Goal: Task Accomplishment & Management: Complete application form

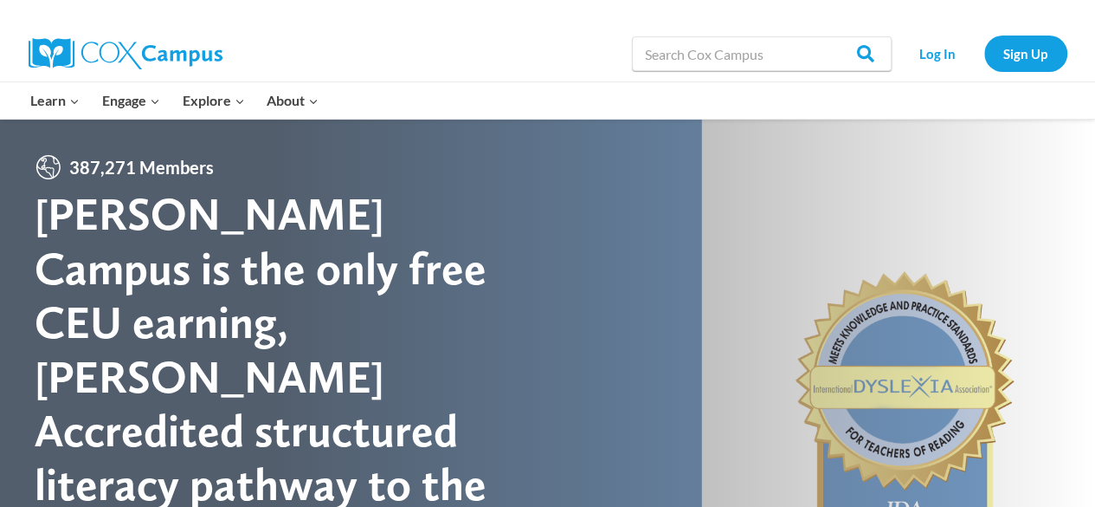
drag, startPoint x: 1060, startPoint y: 195, endPoint x: 535, endPoint y: 31, distance: 549.7
click at [536, 29] on div "Search in https://coxcampus.org/ Search Search Log In Sign Up" at bounding box center [747, 53] width 641 height 55
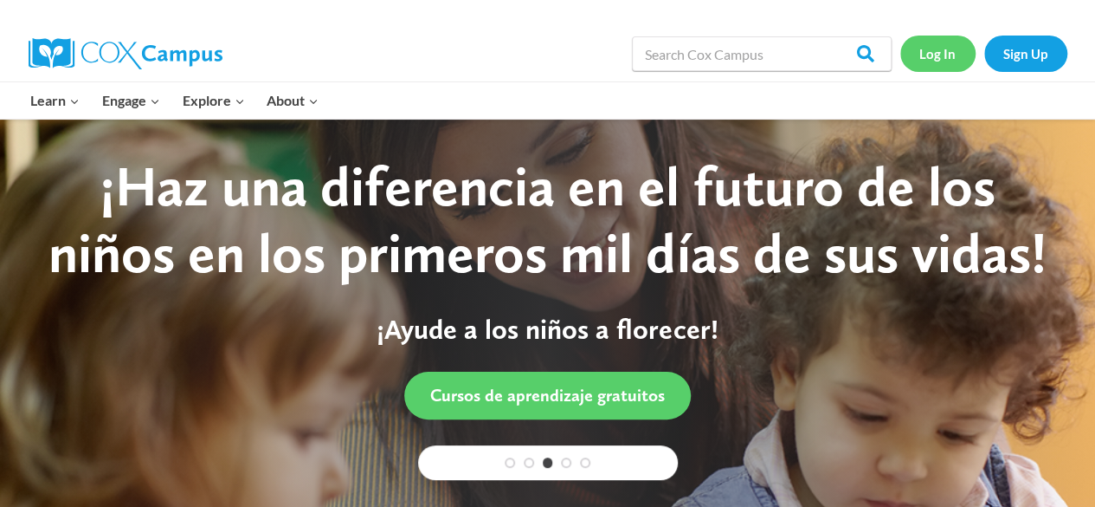
click at [943, 61] on link "Log In" at bounding box center [938, 54] width 75 height 36
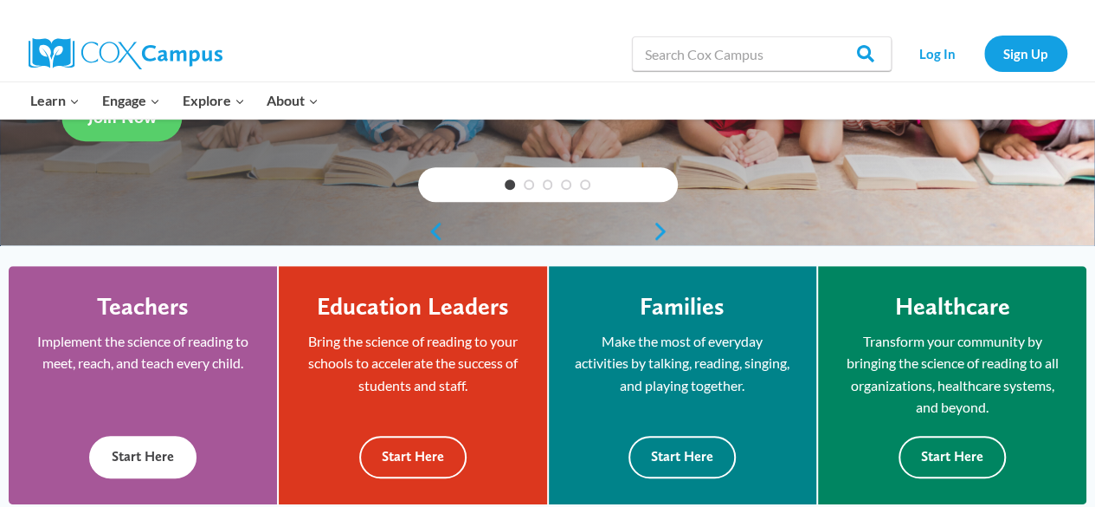
scroll to position [433, 0]
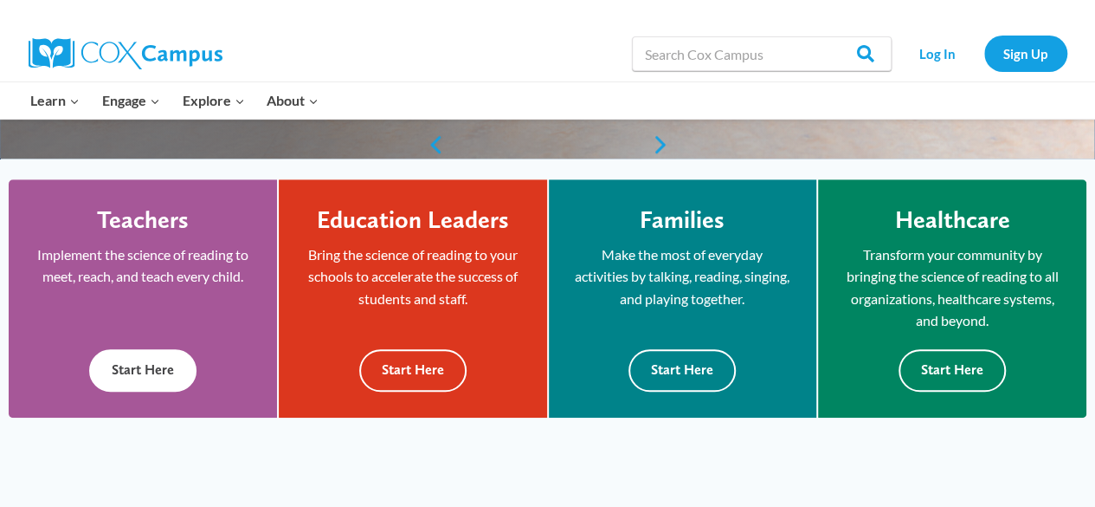
click at [113, 371] on button "Start Here" at bounding box center [142, 370] width 107 height 42
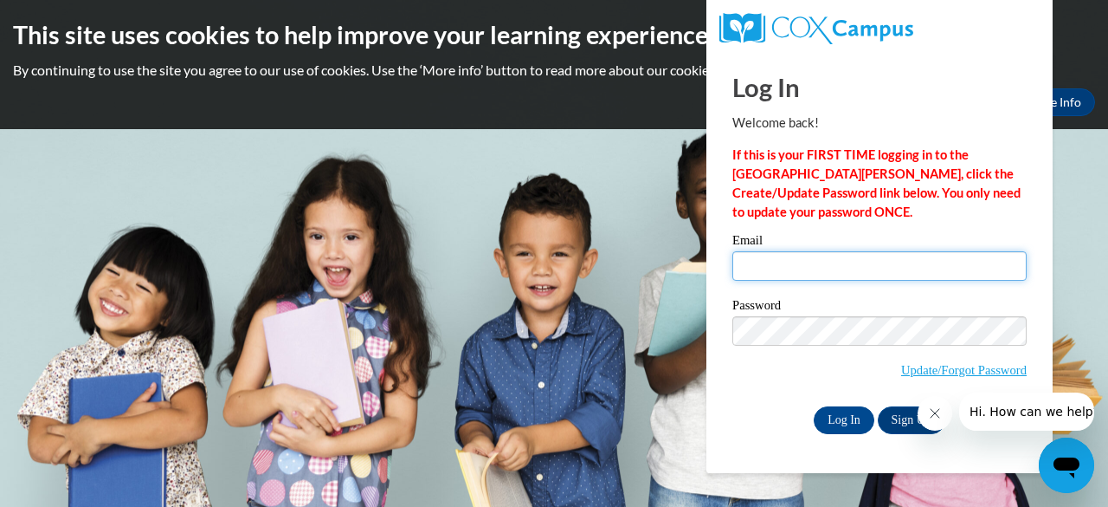
click at [758, 274] on input "Email" at bounding box center [880, 265] width 294 height 29
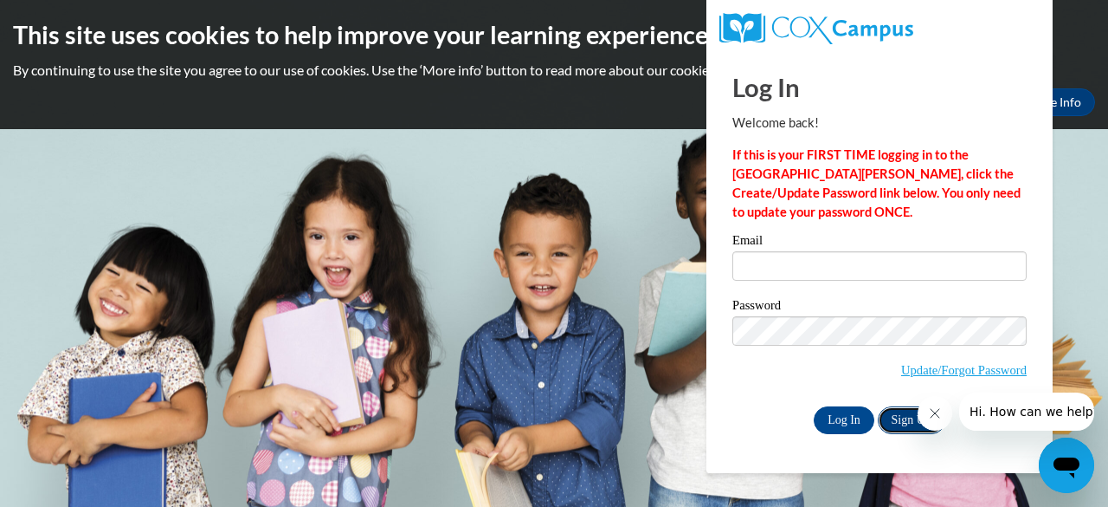
click at [897, 419] on link "Sign Up" at bounding box center [912, 420] width 68 height 28
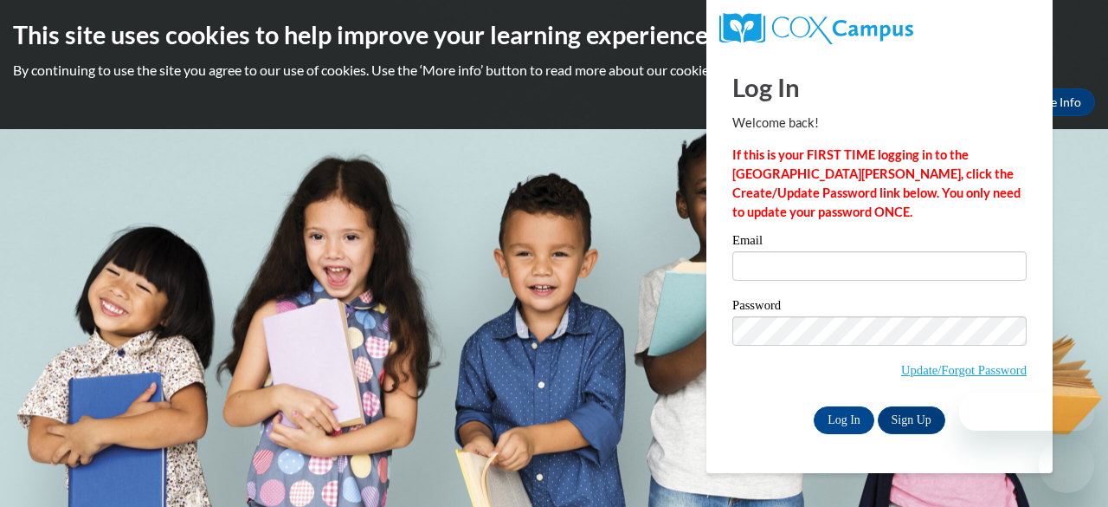
type input "[EMAIL_ADDRESS][DOMAIN_NAME]"
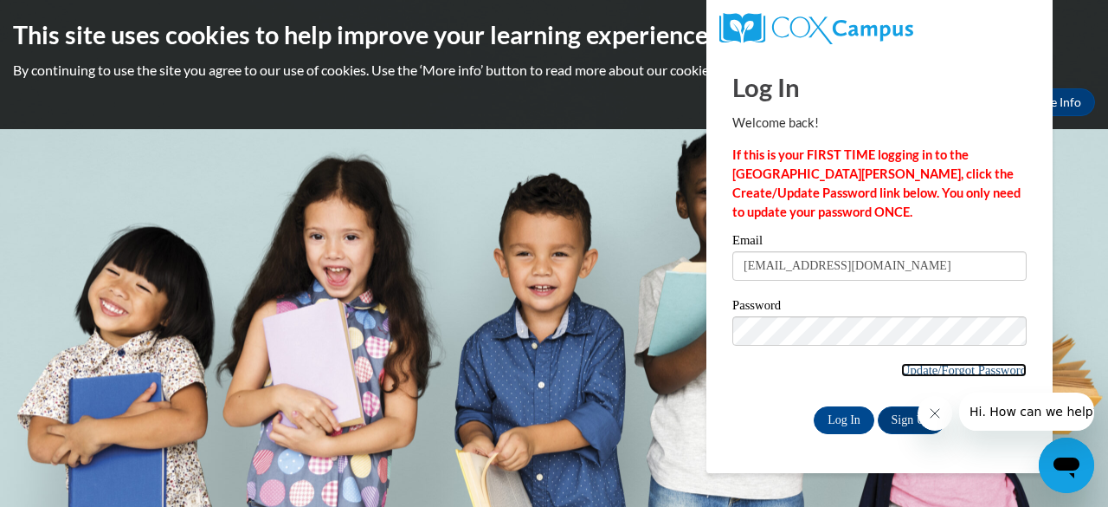
click at [907, 374] on link "Update/Forgot Password" at bounding box center [964, 370] width 126 height 14
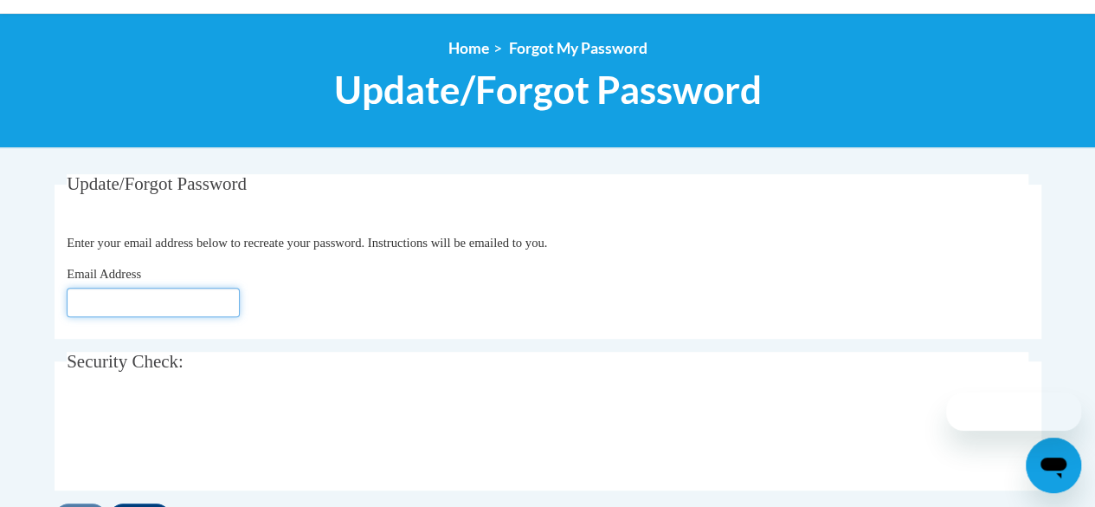
drag, startPoint x: 95, startPoint y: 293, endPoint x: 128, endPoint y: 294, distance: 32.9
click at [95, 293] on input "Email Address" at bounding box center [153, 301] width 173 height 29
type input "[EMAIL_ADDRESS][DOMAIN_NAME]"
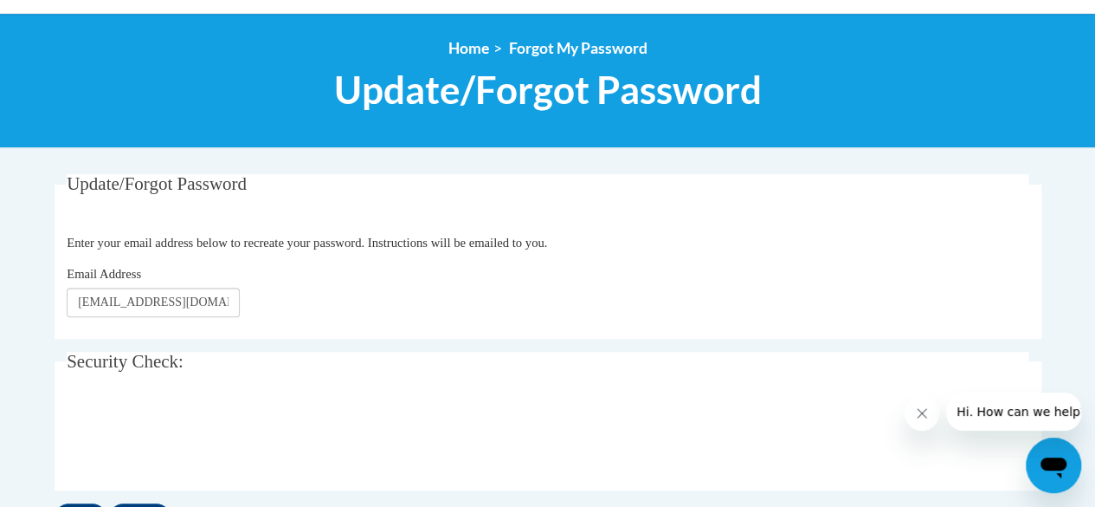
scroll to position [433, 0]
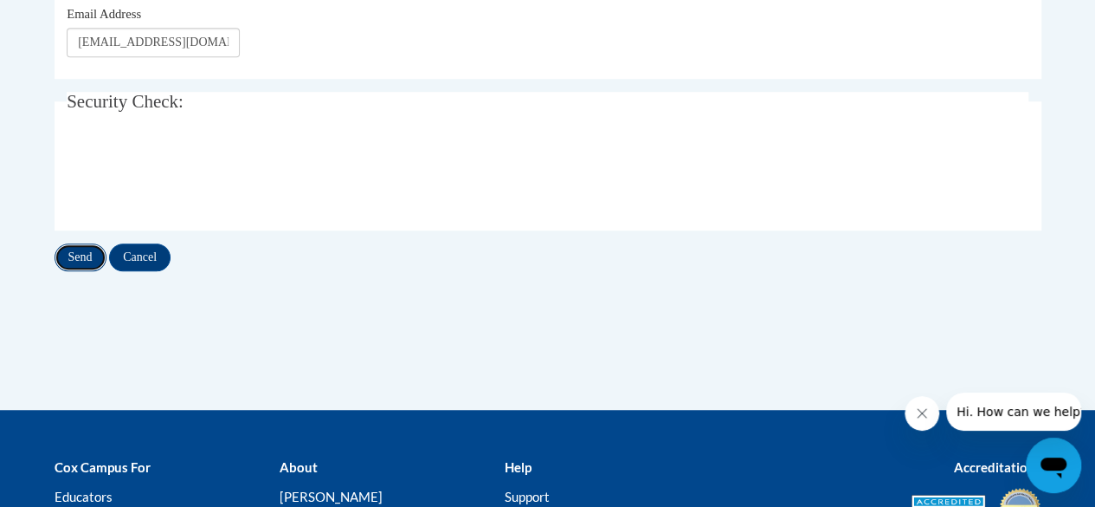
click at [65, 251] on input "Send" at bounding box center [81, 257] width 52 height 28
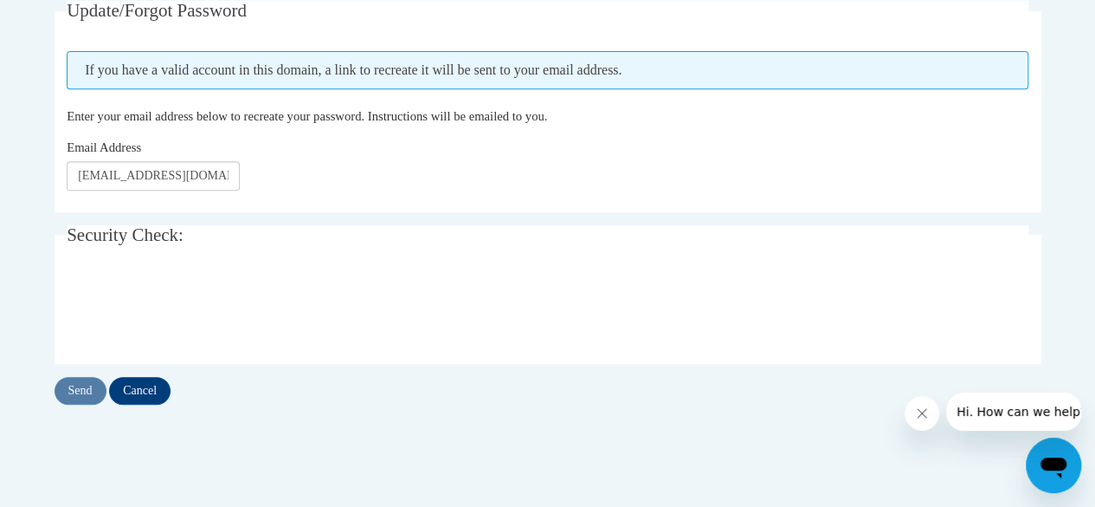
scroll to position [173, 0]
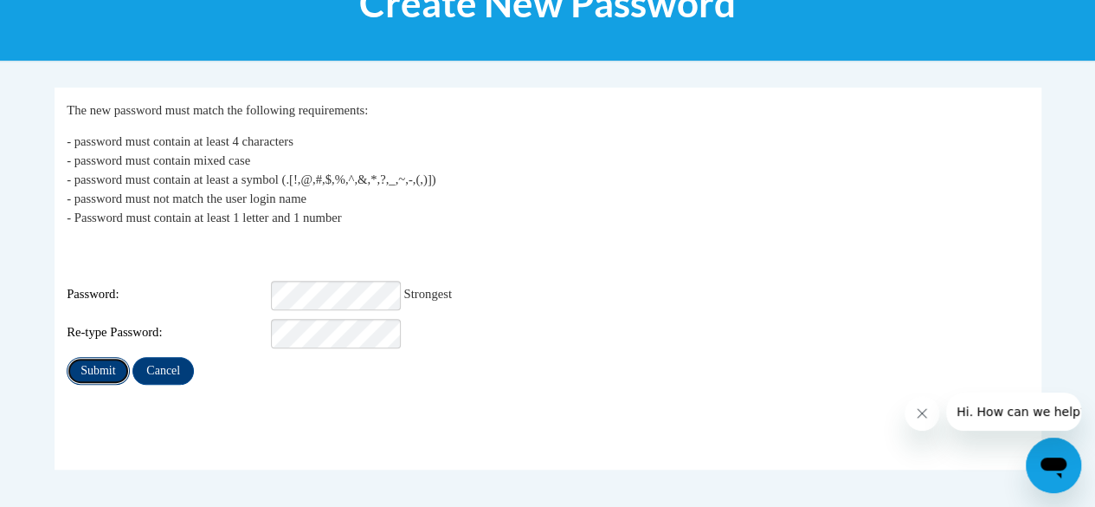
click at [74, 359] on input "Submit" at bounding box center [98, 371] width 62 height 28
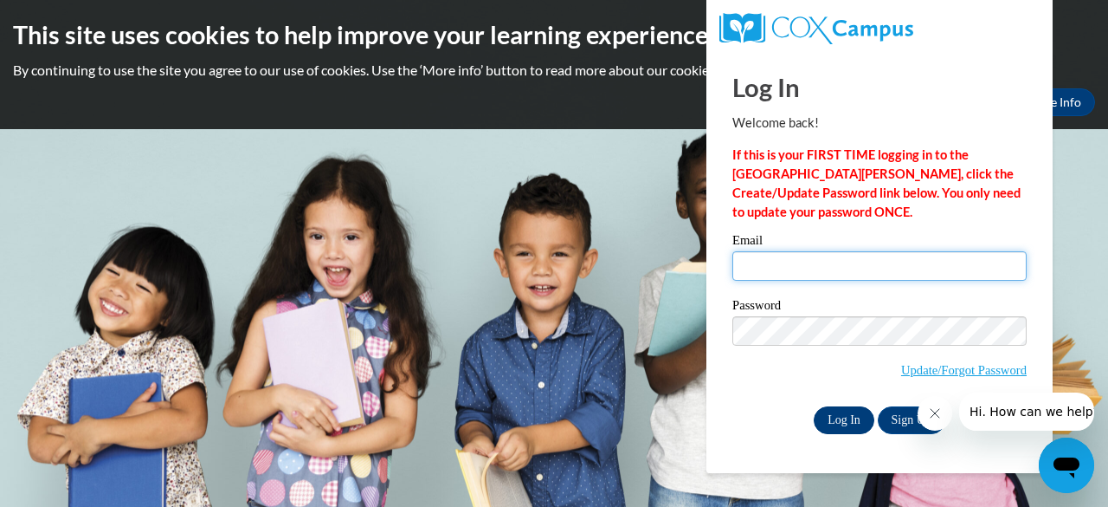
type input "[EMAIL_ADDRESS][DOMAIN_NAME]"
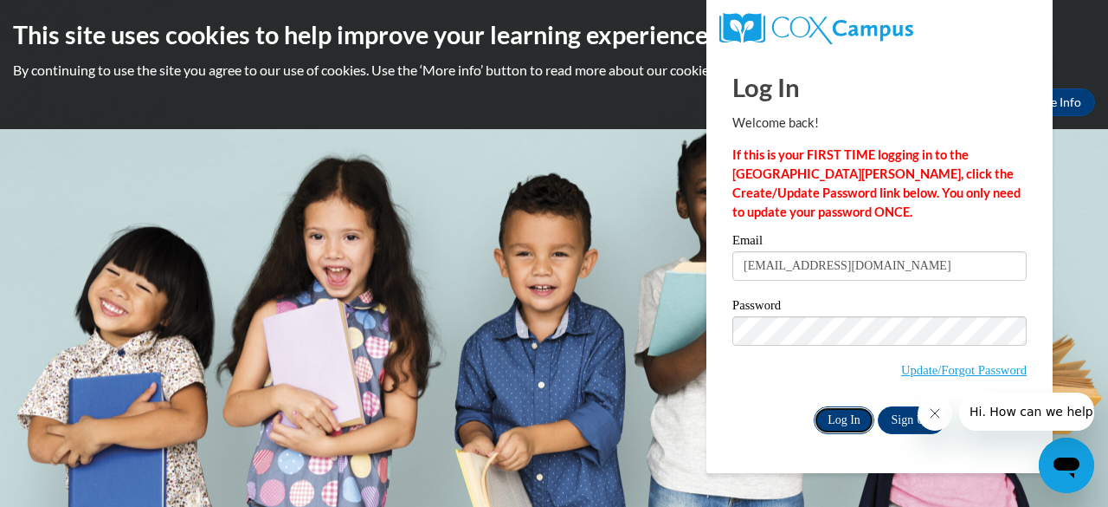
click at [844, 425] on input "Log In" at bounding box center [844, 420] width 61 height 28
click at [836, 422] on input "Log In" at bounding box center [844, 420] width 61 height 28
click at [824, 418] on input "Log In" at bounding box center [844, 420] width 61 height 28
click at [824, 417] on input "Log In" at bounding box center [844, 420] width 61 height 28
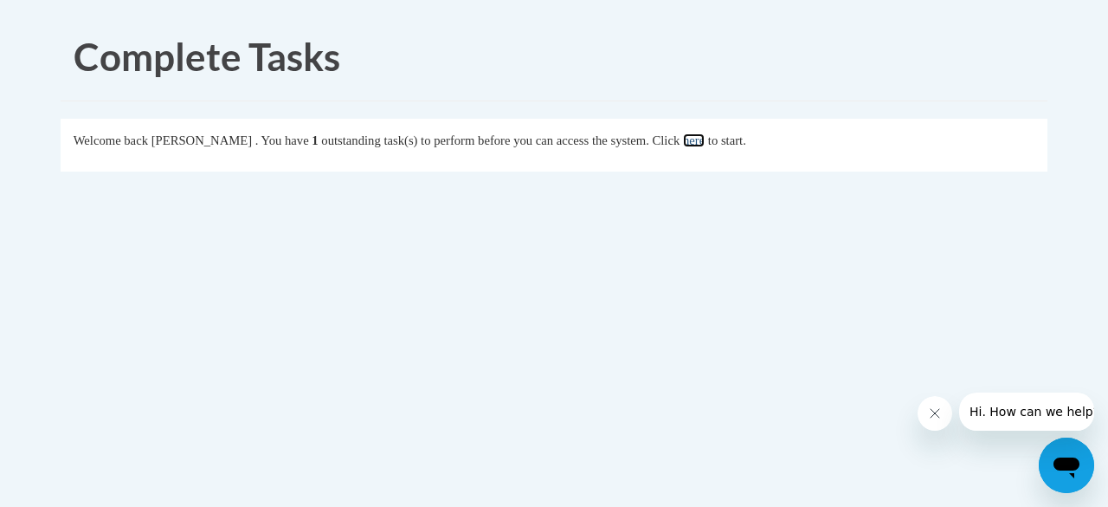
click at [705, 143] on link "here" at bounding box center [694, 140] width 22 height 14
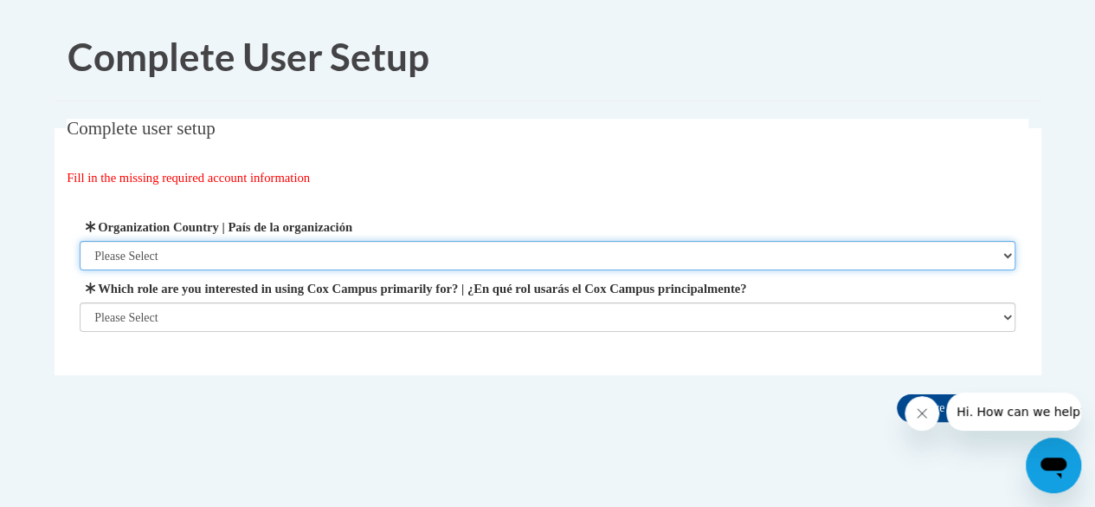
click at [1008, 260] on select "Please Select [GEOGRAPHIC_DATA] | [GEOGRAPHIC_DATA] Outside of [GEOGRAPHIC_DATA…" at bounding box center [548, 255] width 936 height 29
select select "ad49bcad-a171-4b2e-b99c-48b446064914"
click at [80, 241] on select "Please Select United States | Estados Unidos Outside of the United States | Fue…" at bounding box center [548, 255] width 936 height 29
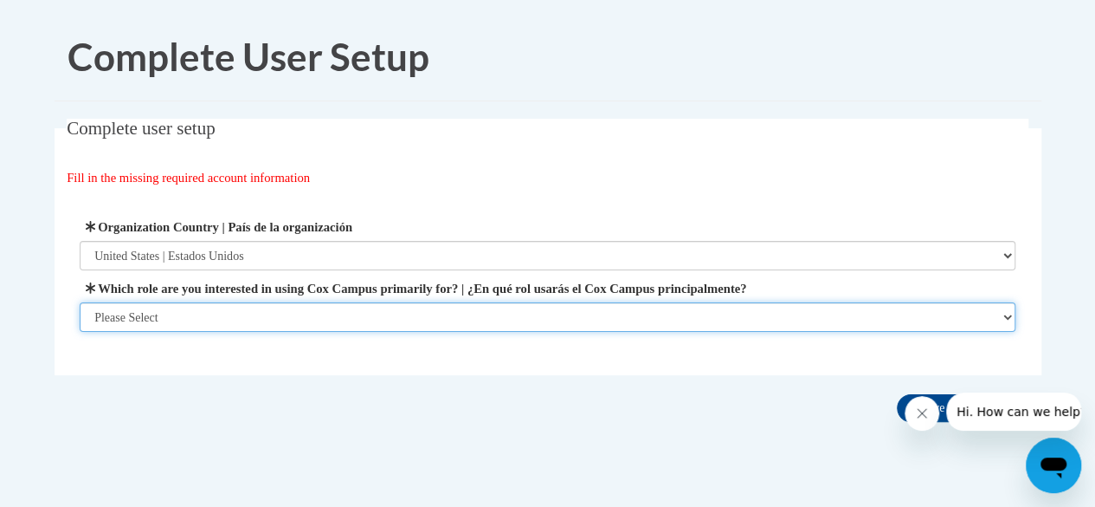
click at [474, 319] on select "Please Select College/University | Colegio/Universidad Community/Nonprofit Part…" at bounding box center [548, 316] width 936 height 29
select select "fbf2d438-af2f-41f8-98f1-81c410e29de3"
click at [80, 332] on select "Please Select College/University | Colegio/Universidad Community/Nonprofit Part…" at bounding box center [548, 316] width 936 height 29
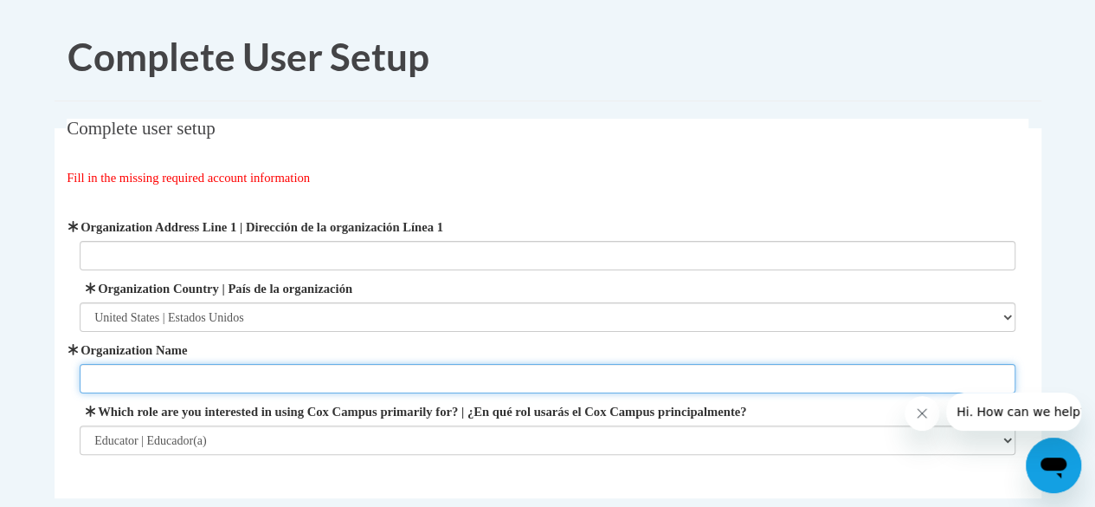
click at [262, 374] on input "Organization Name" at bounding box center [548, 378] width 936 height 29
type input "Delavan-Darien School District"
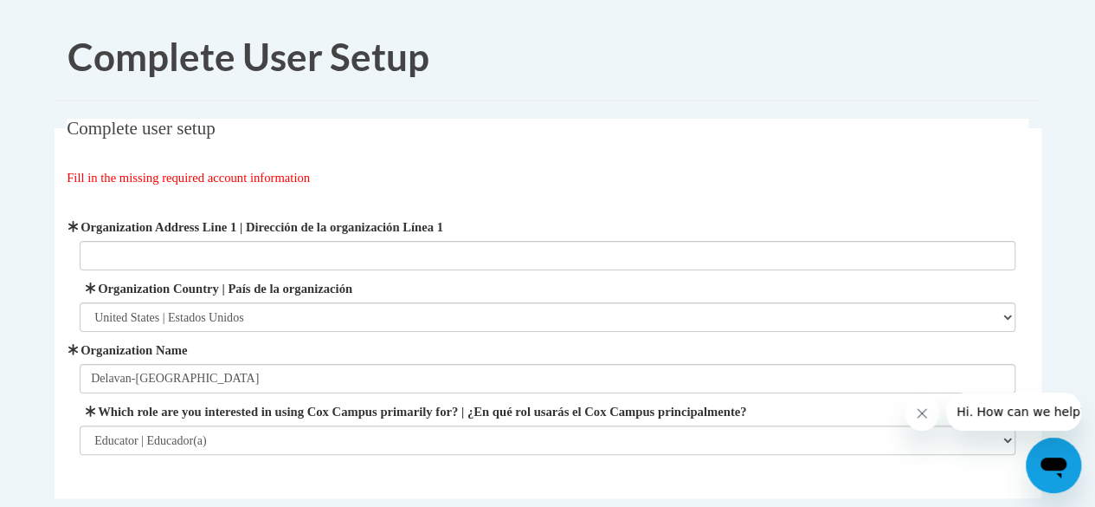
click at [630, 477] on fieldset "Complete user setup Fill in the missing required account information User Profi…" at bounding box center [548, 308] width 987 height 379
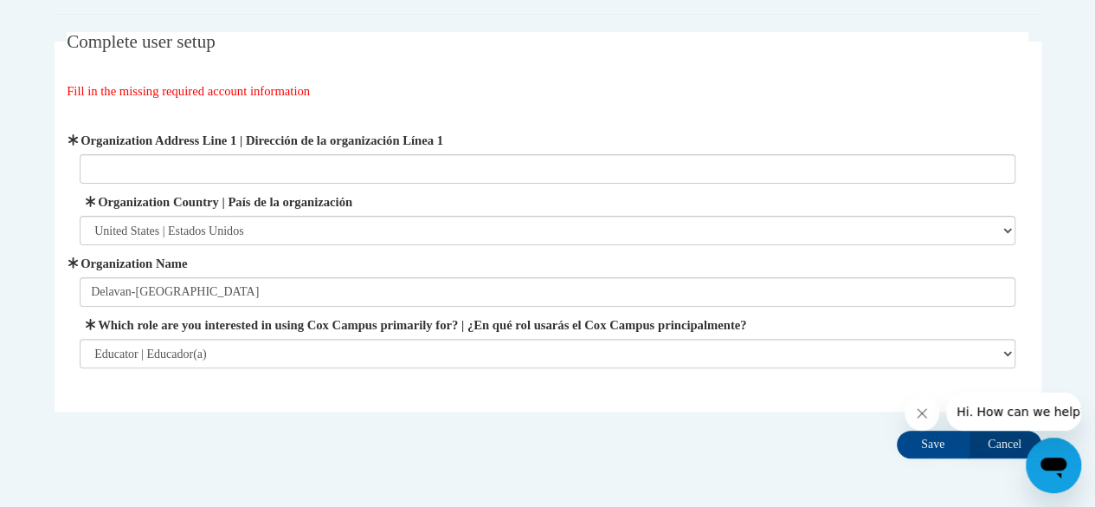
scroll to position [160, 0]
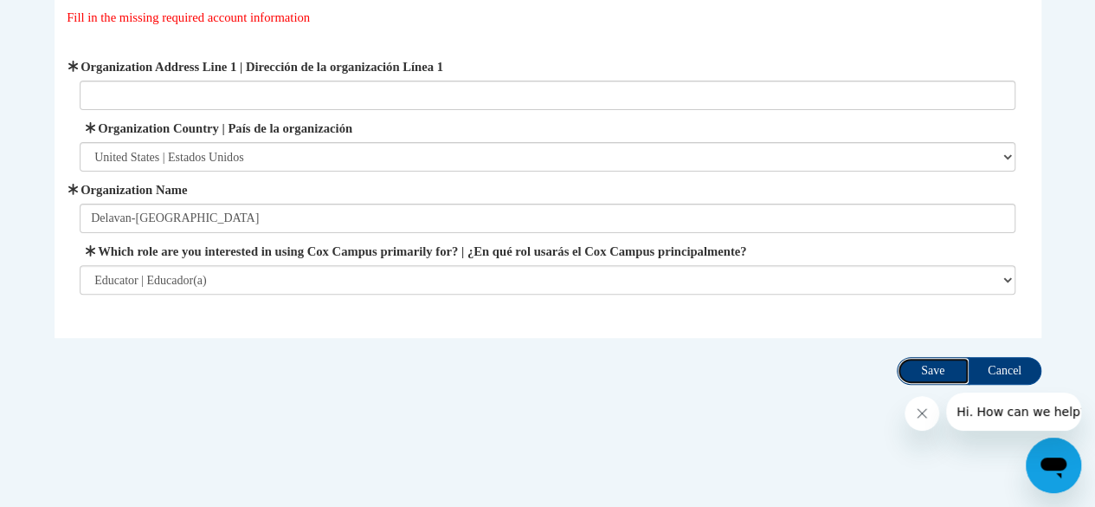
click at [935, 368] on input "Save" at bounding box center [933, 371] width 73 height 28
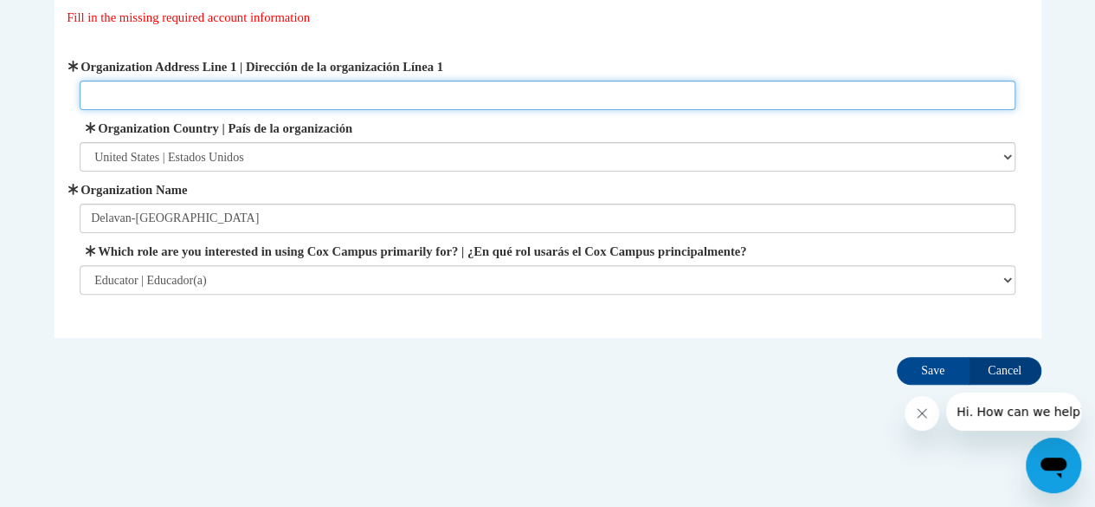
click at [208, 94] on input "Organization Address Line 1 | Dirección de la organización Línea 1" at bounding box center [548, 95] width 936 height 29
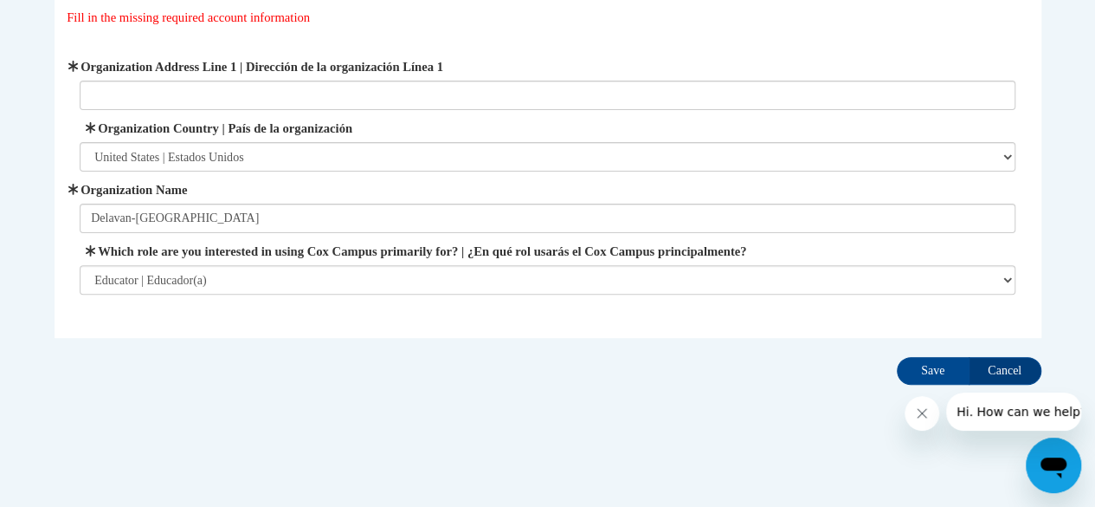
click at [112, 36] on div "Organization Address Line 1 | Dirección de la organización Línea 1 Organization…" at bounding box center [548, 176] width 962 height 281
